Goal: Navigation & Orientation: Find specific page/section

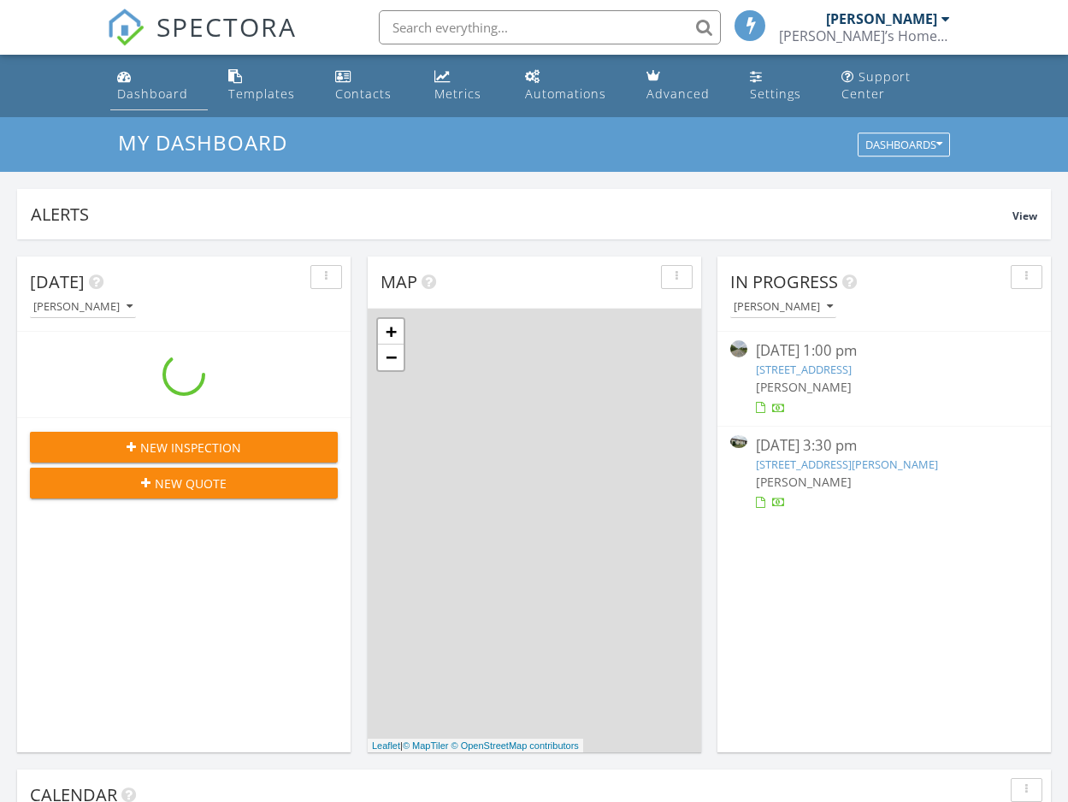
scroll to position [1557, 1069]
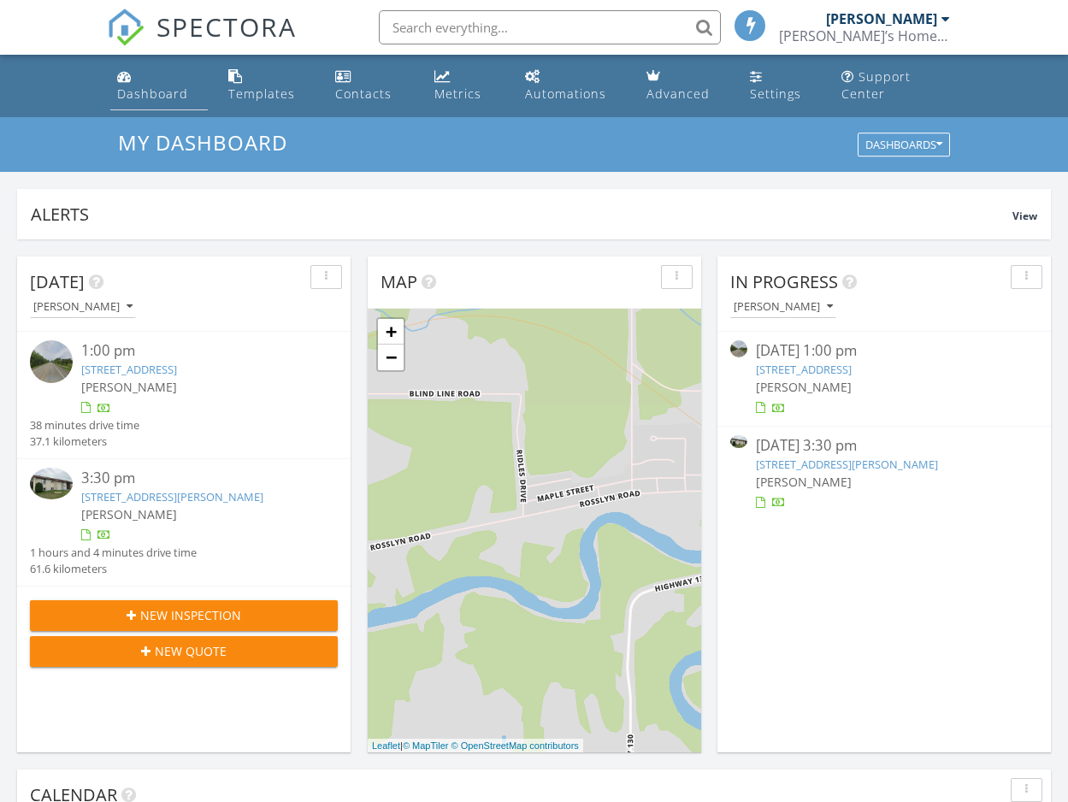
click at [151, 84] on link "Dashboard" at bounding box center [159, 86] width 98 height 49
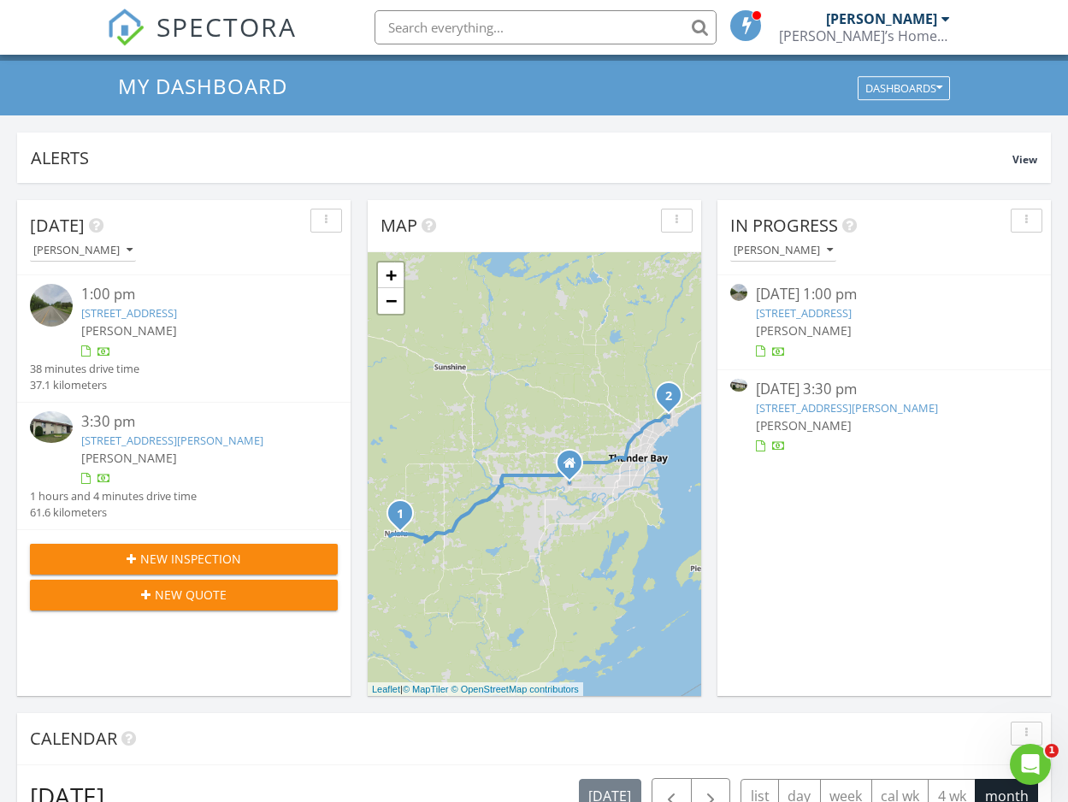
scroll to position [57, 0]
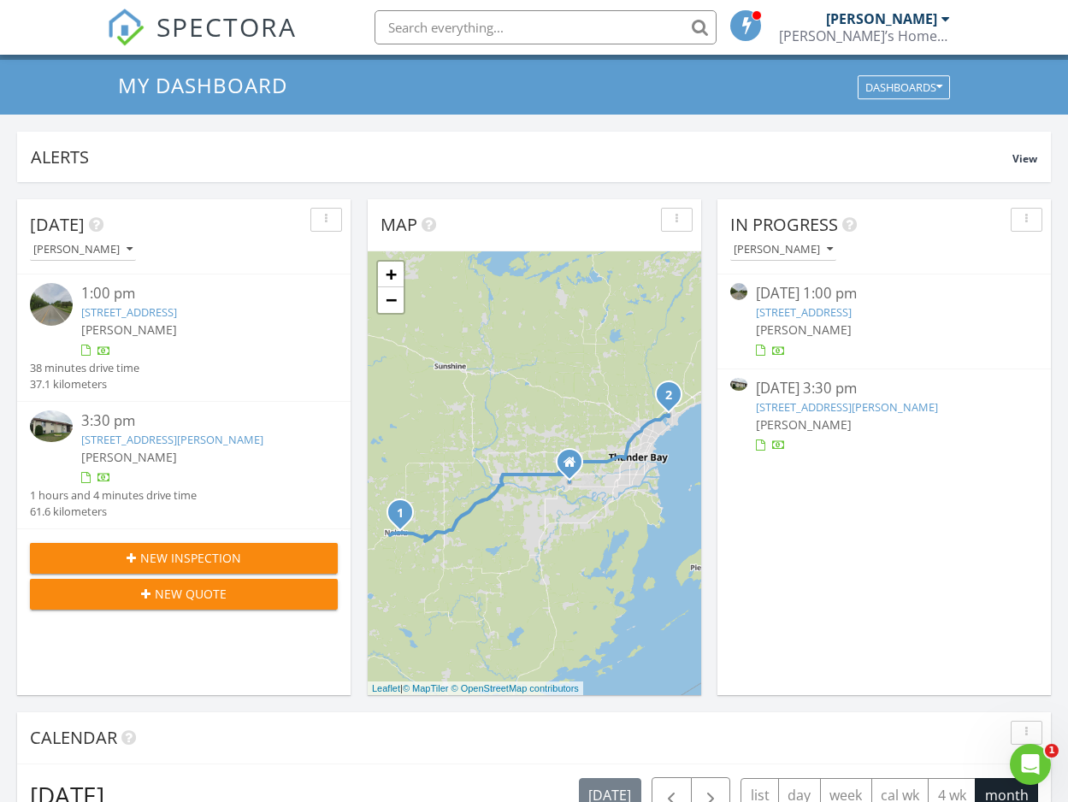
click at [846, 411] on link "[STREET_ADDRESS][PERSON_NAME]" at bounding box center [847, 406] width 182 height 15
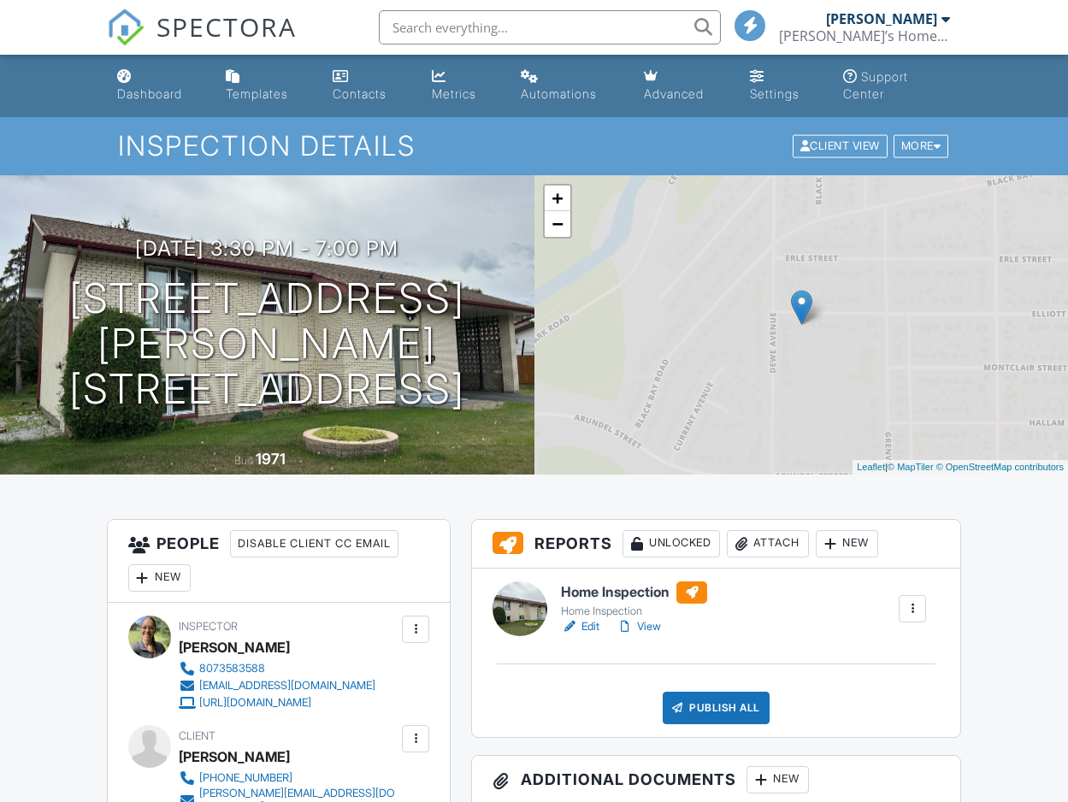
click at [659, 624] on link "View" at bounding box center [639, 626] width 44 height 17
